Goal: Task Accomplishment & Management: Manage account settings

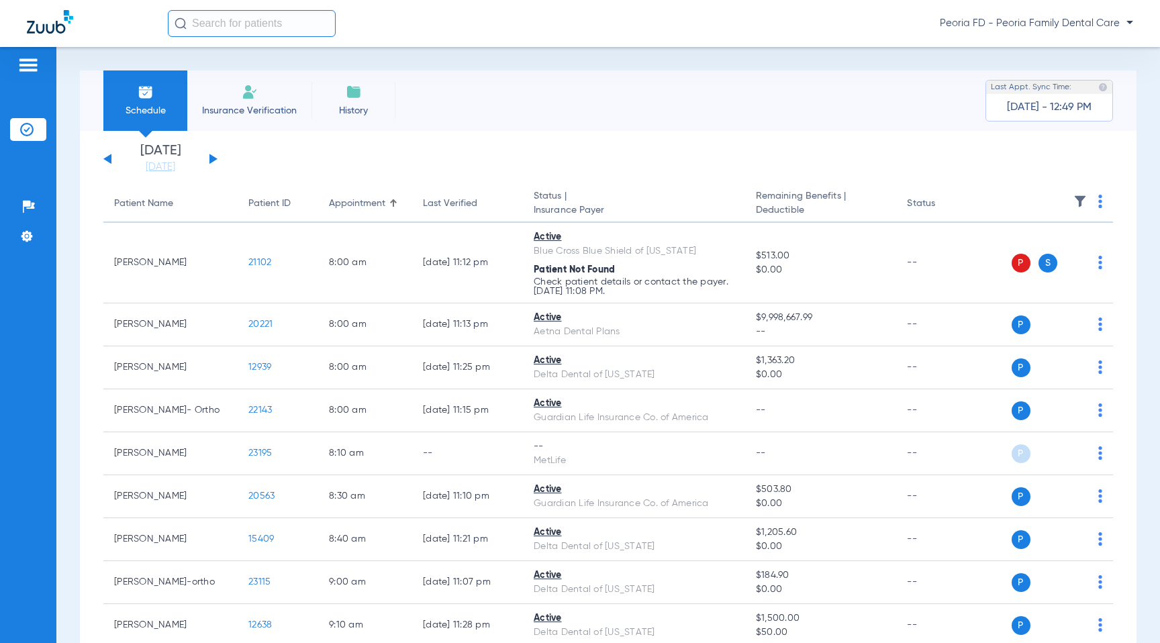
click at [1000, 15] on div "Peoria FD - Peoria Family Dental Care" at bounding box center [650, 23] width 965 height 27
click at [1004, 25] on span "Peoria FD - Peoria Family Dental Care" at bounding box center [1036, 23] width 193 height 13
click at [1091, 54] on button "Log out" at bounding box center [1094, 47] width 74 height 27
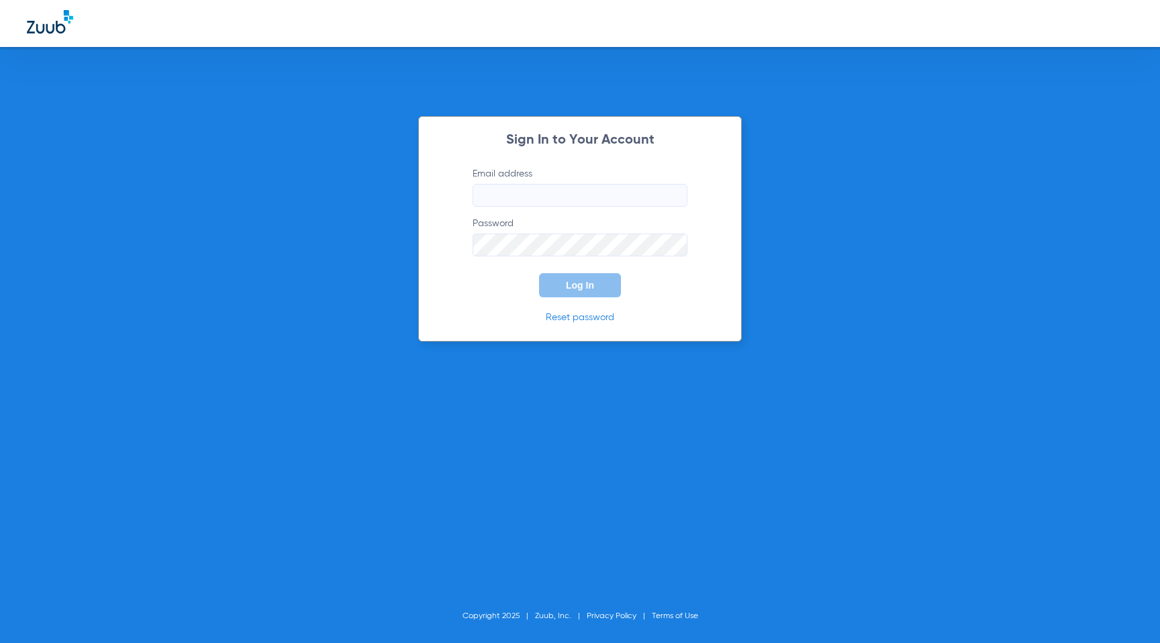
click at [547, 187] on input "Email address" at bounding box center [580, 195] width 215 height 23
paste input "hesselpark@mydentalmail.com"
type input "hesselpark@mydentalmail.com"
click at [738, 249] on div "Sign In to Your Account Email address hesselpark@mydentalmail.com Password Log …" at bounding box center [580, 229] width 324 height 226
click at [578, 276] on button "Log In" at bounding box center [580, 285] width 82 height 24
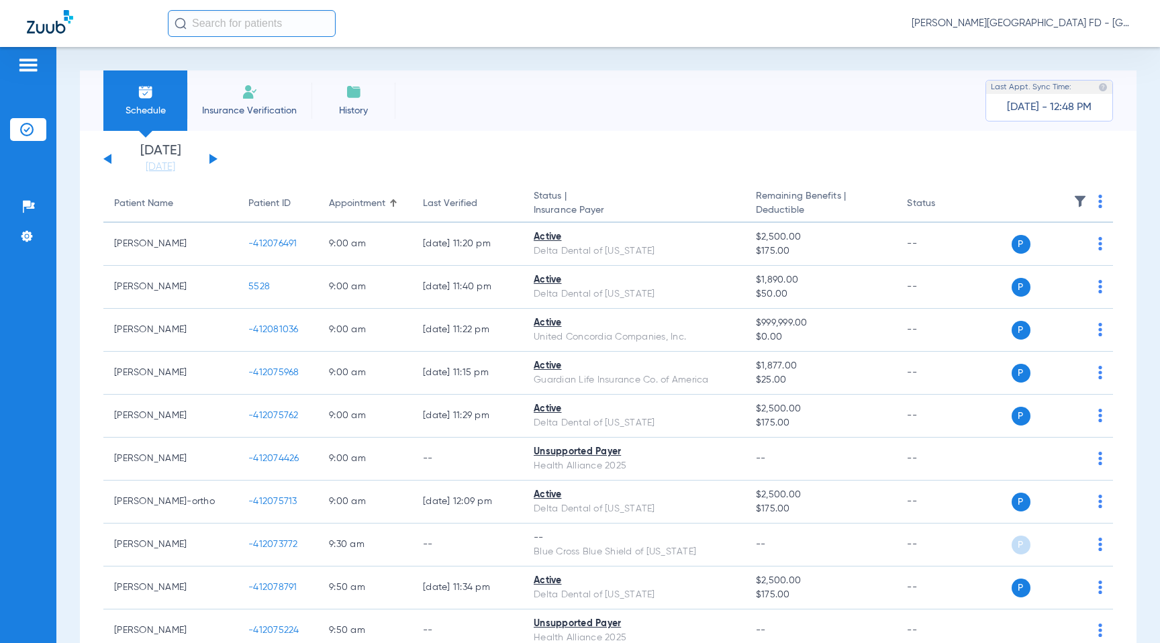
click at [111, 160] on button at bounding box center [107, 159] width 8 height 10
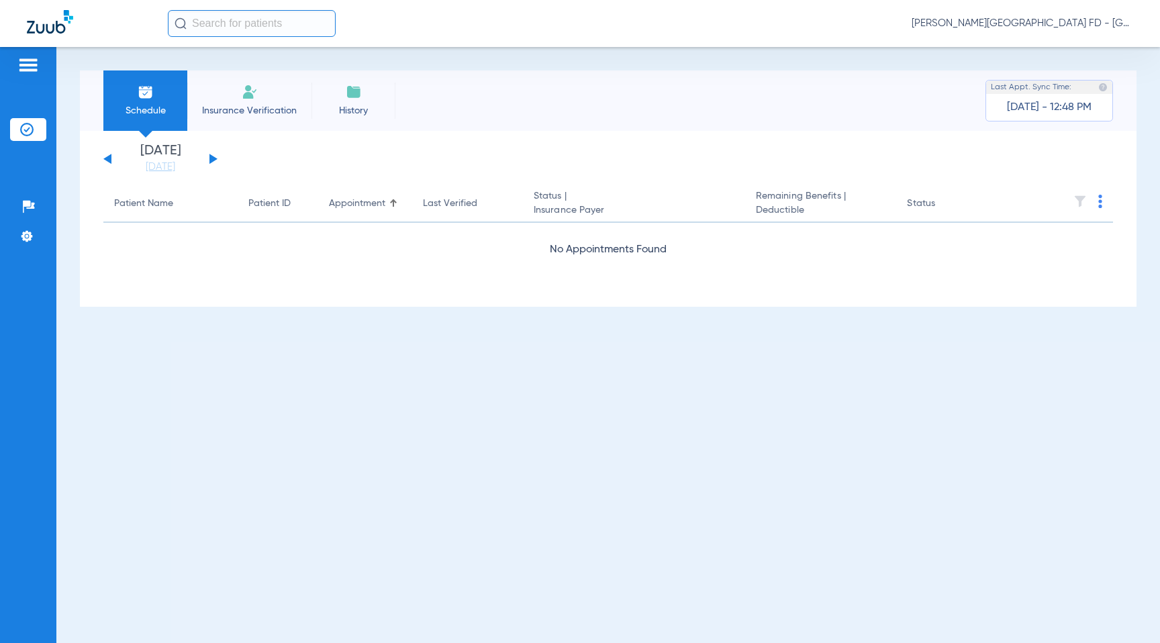
click at [111, 160] on button at bounding box center [107, 159] width 8 height 10
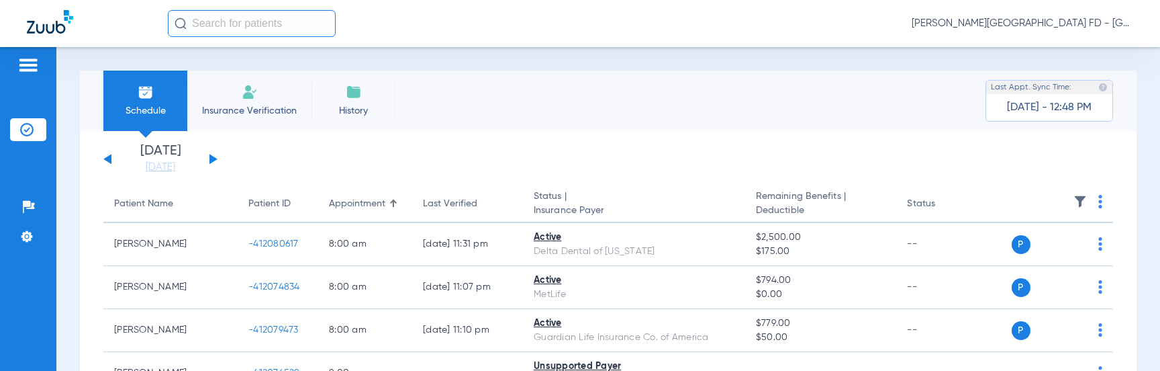
click at [1079, 196] on img at bounding box center [1079, 201] width 13 height 13
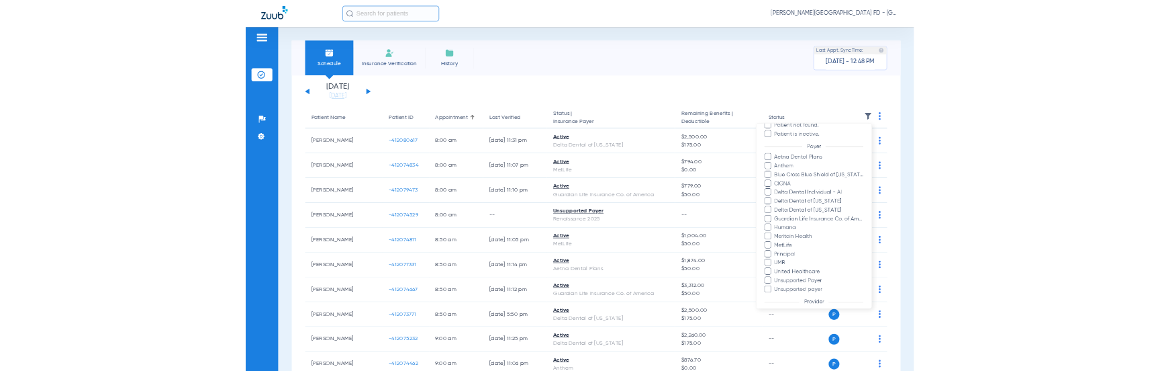
scroll to position [130, 0]
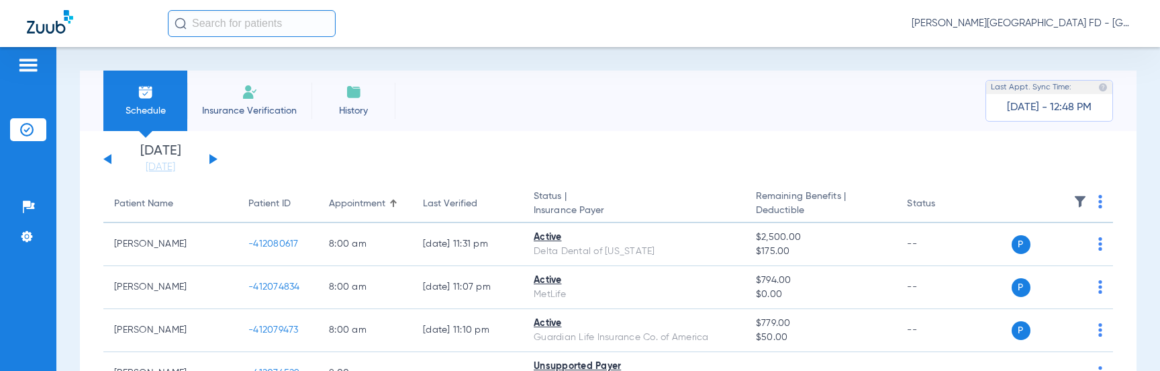
click at [1076, 200] on img at bounding box center [1079, 201] width 13 height 13
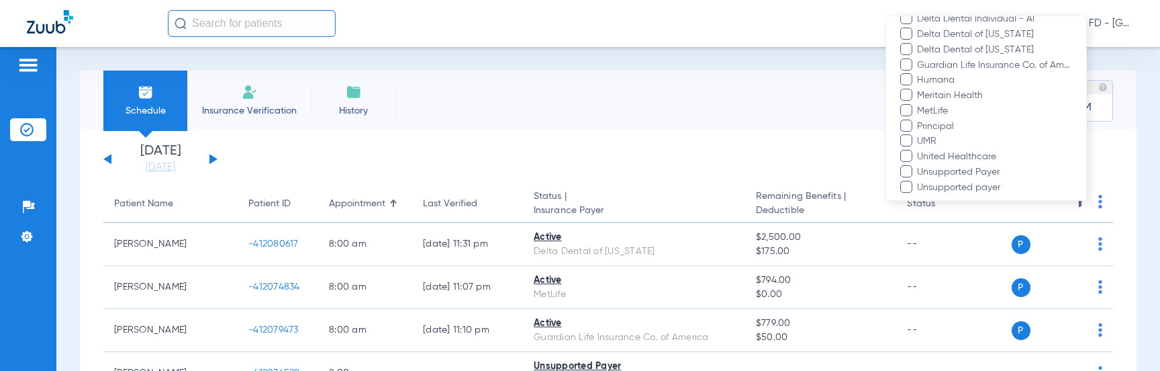
scroll to position [246, 0]
click at [843, 138] on div at bounding box center [580, 185] width 1160 height 371
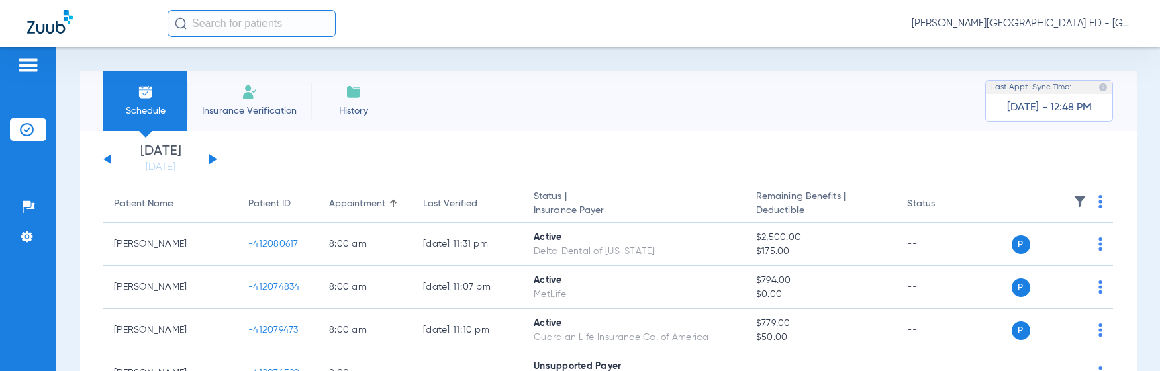
click at [1083, 205] on img at bounding box center [1079, 201] width 13 height 13
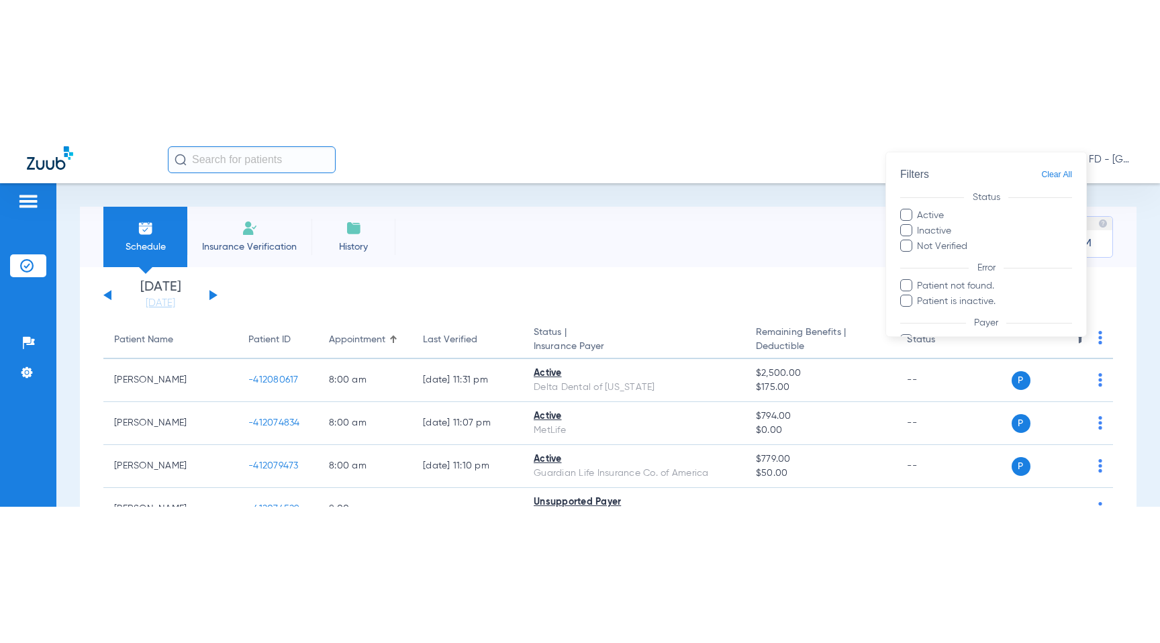
scroll to position [86, 0]
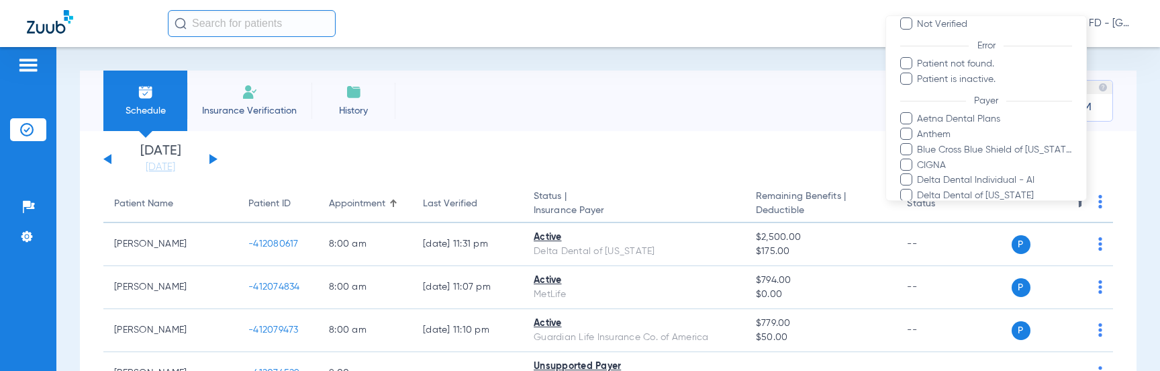
click at [757, 159] on div at bounding box center [580, 185] width 1160 height 371
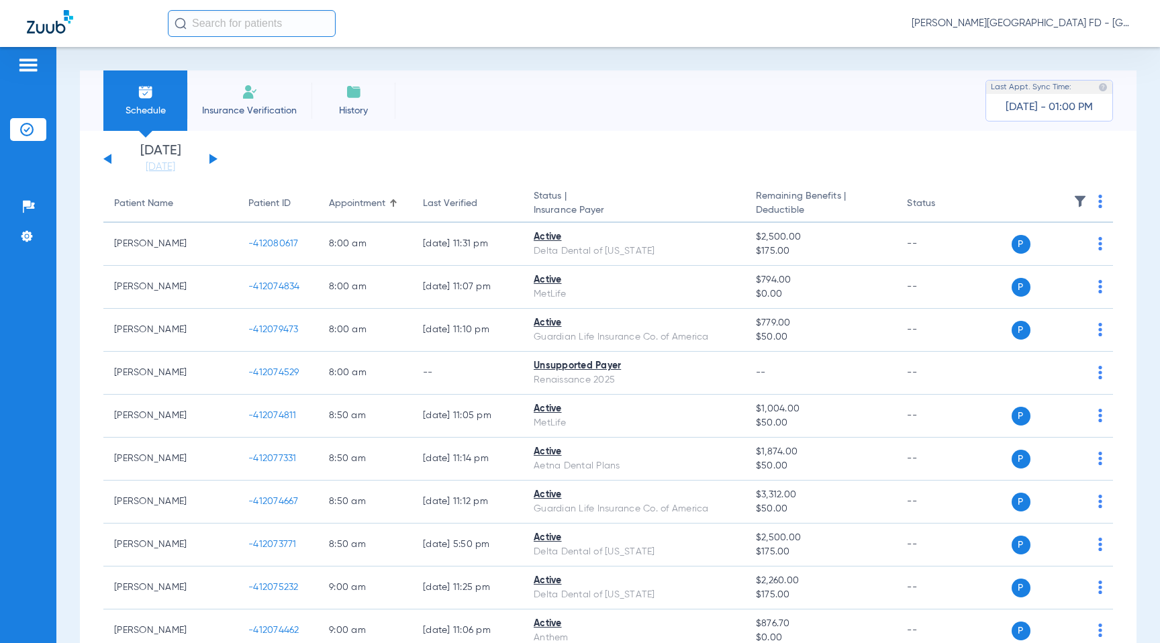
click at [822, 113] on div "Schedule Insurance Verification History Last Appt. Sync Time: [DATE] - 01:00 PM" at bounding box center [608, 100] width 1056 height 60
